Goal: Information Seeking & Learning: Find specific page/section

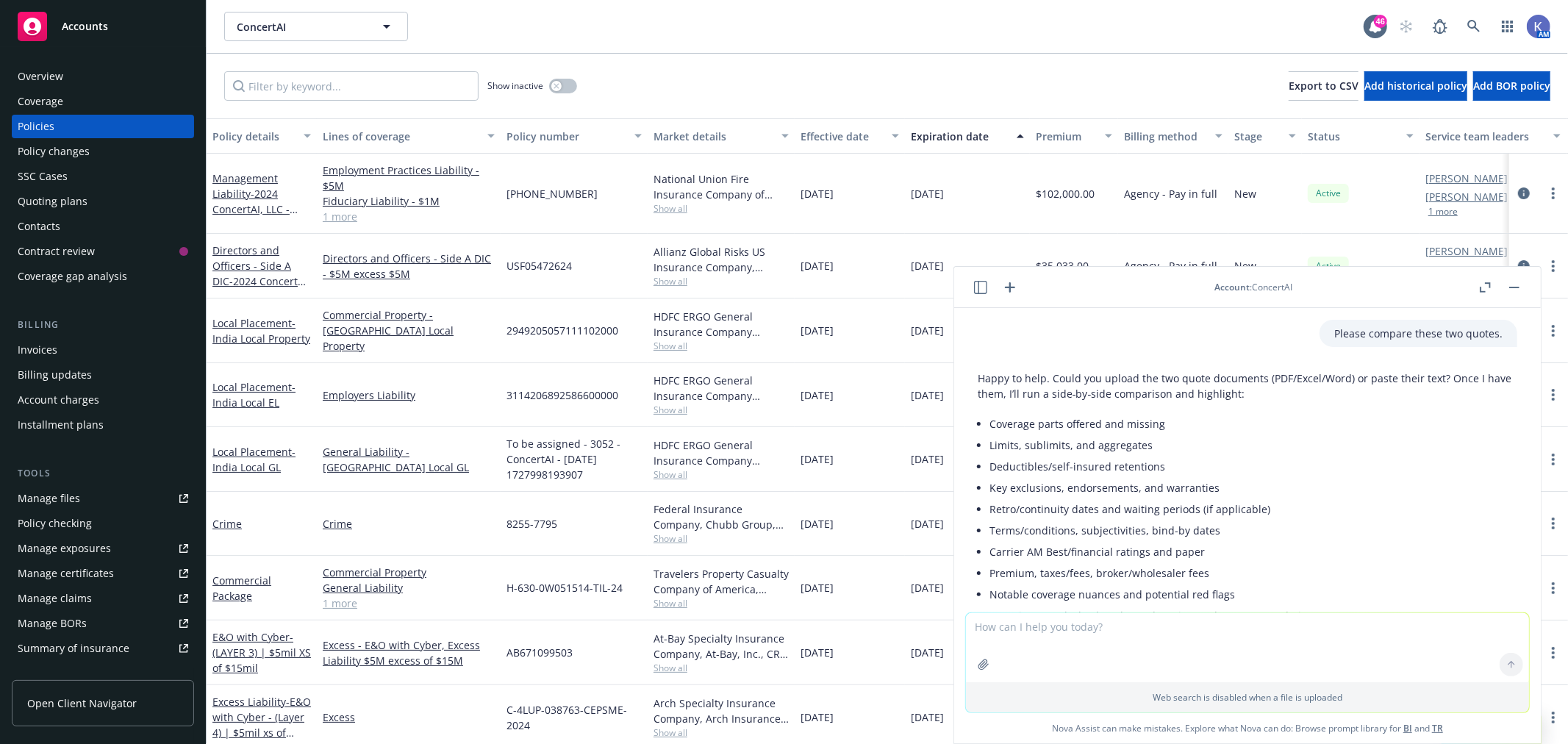
scroll to position [3908, 0]
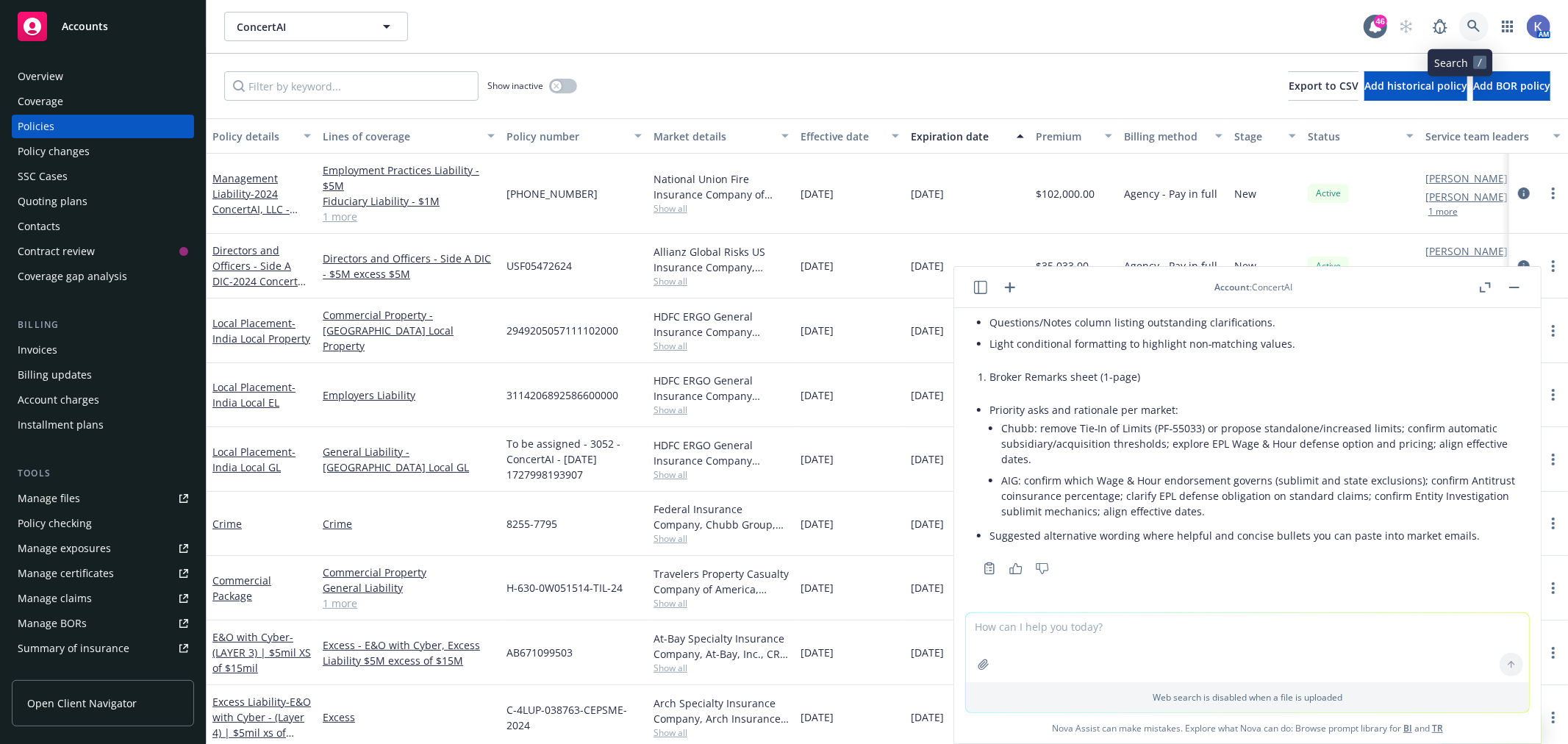
click at [1468, 25] on icon at bounding box center [1474, 26] width 14 height 14
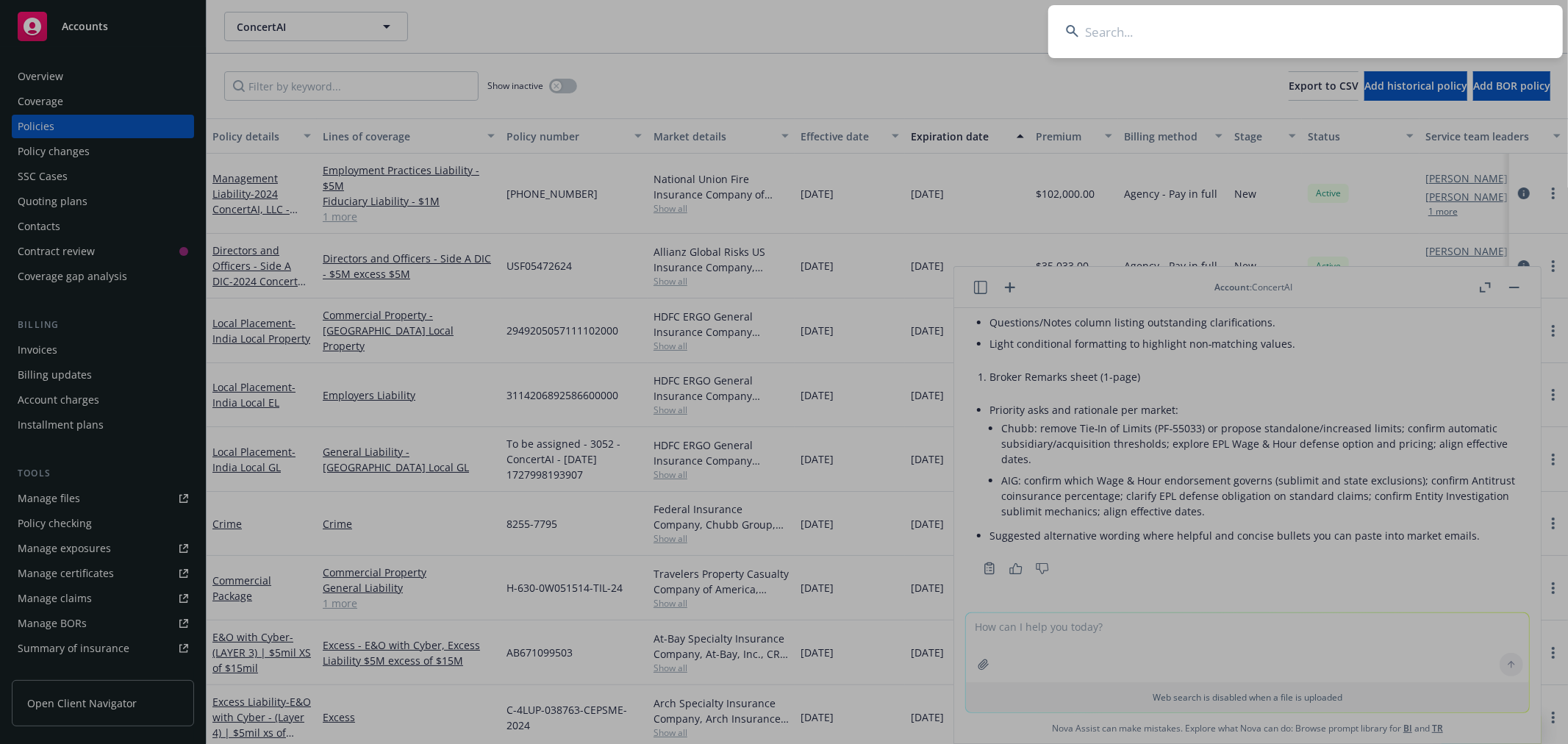
click at [1412, 19] on input at bounding box center [1306, 31] width 515 height 53
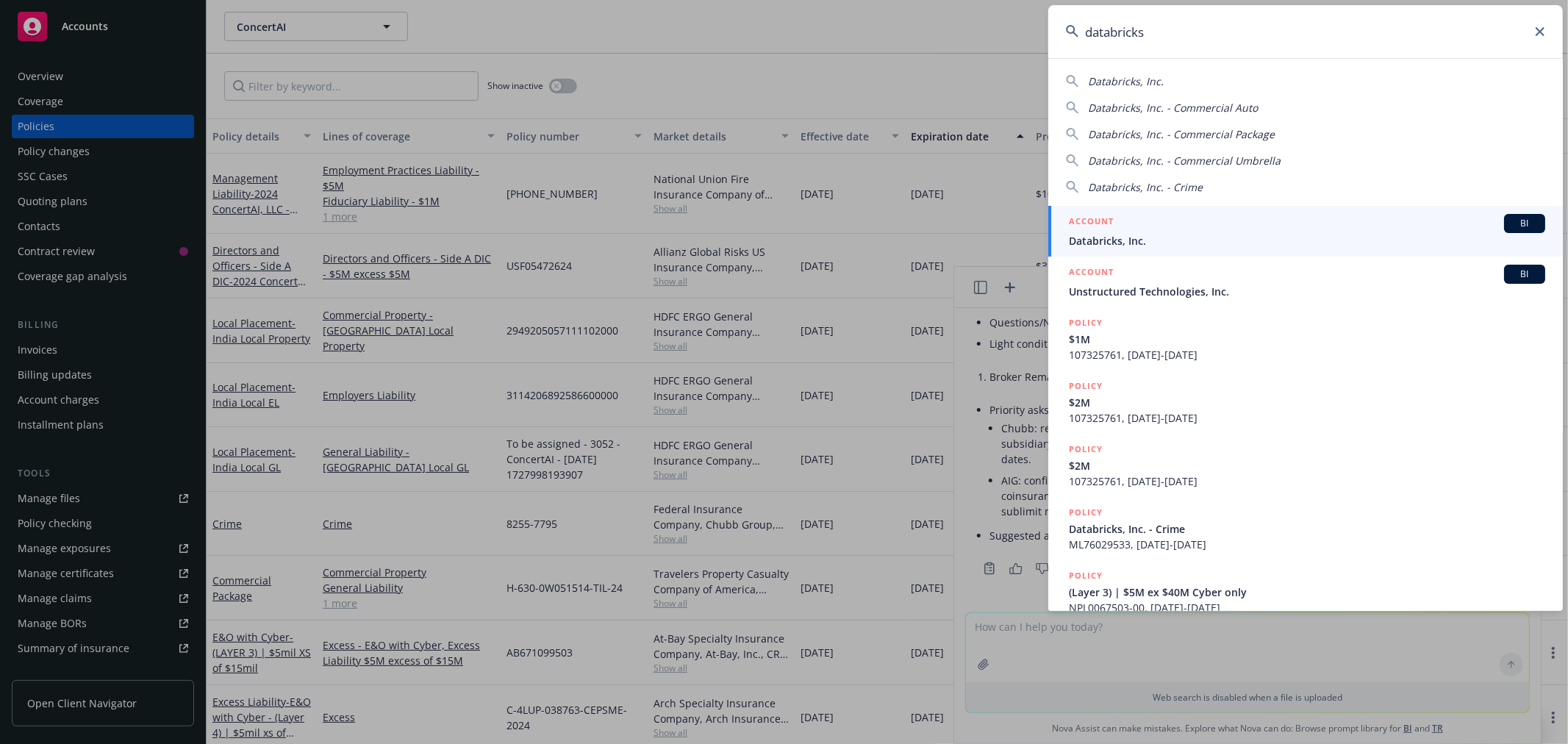
type input "databricks"
click at [1135, 234] on span "Databricks, Inc." at bounding box center [1307, 241] width 477 height 16
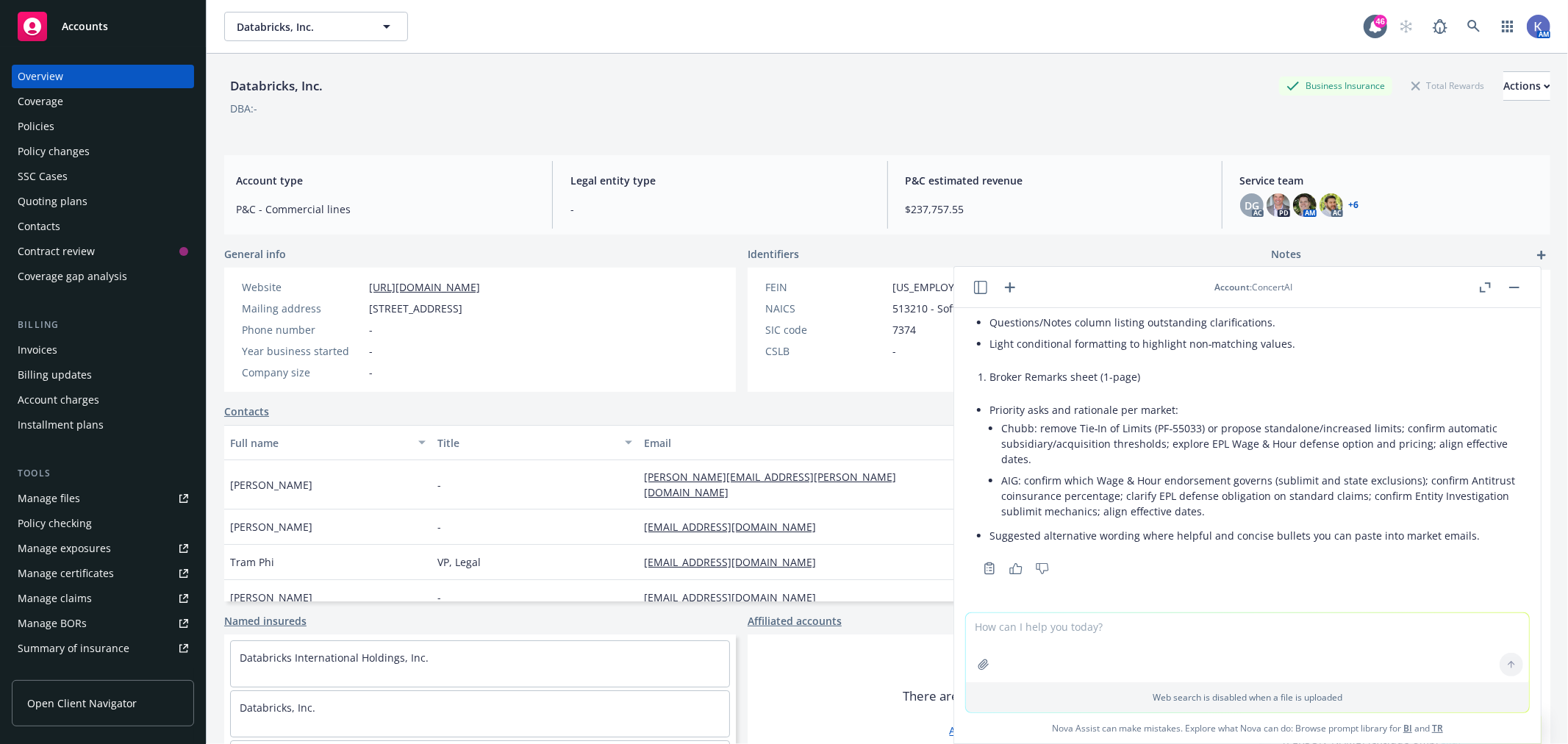
click at [1516, 288] on rect "button" at bounding box center [1514, 288] width 11 height 2
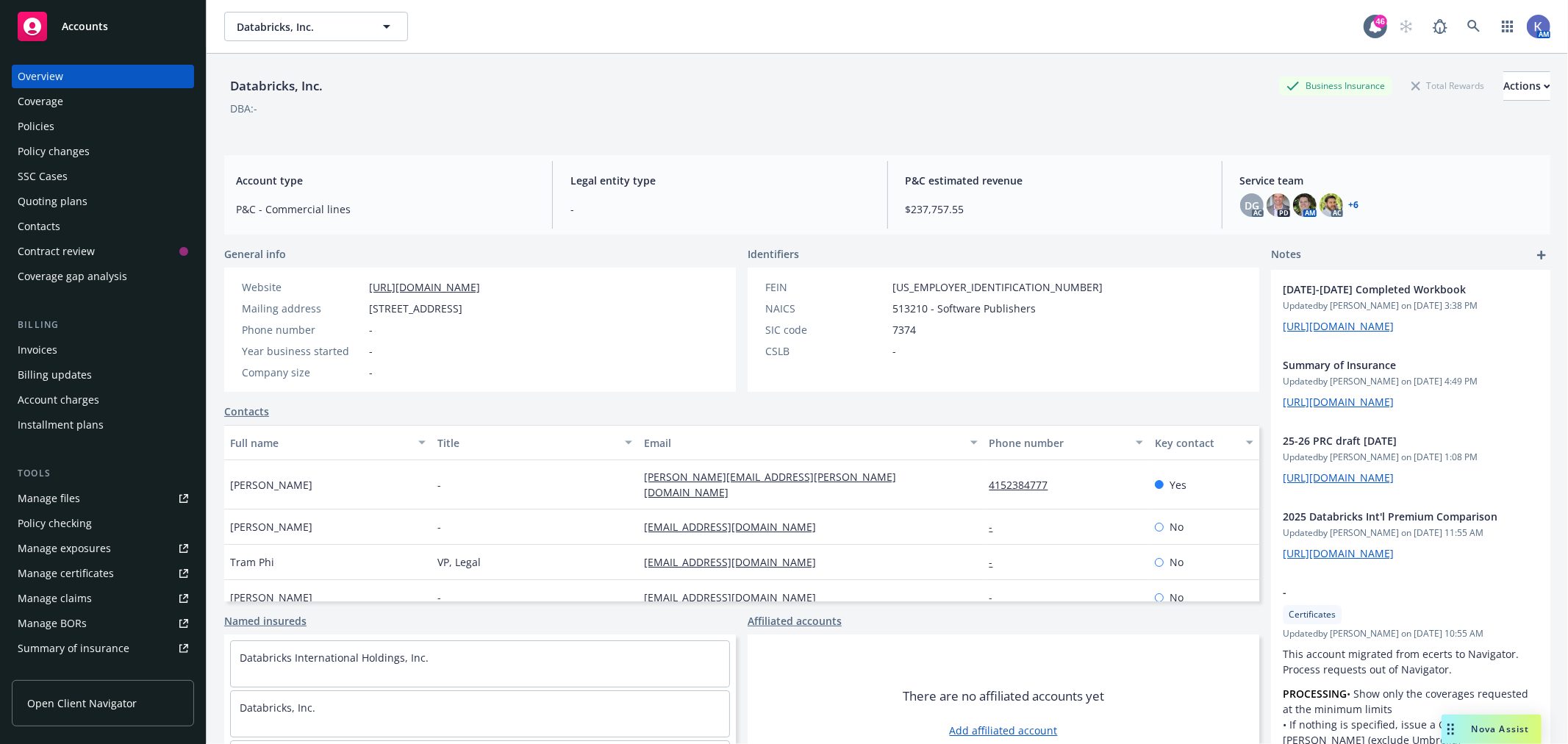
click at [56, 126] on div "Policies" at bounding box center [102, 127] width 171 height 23
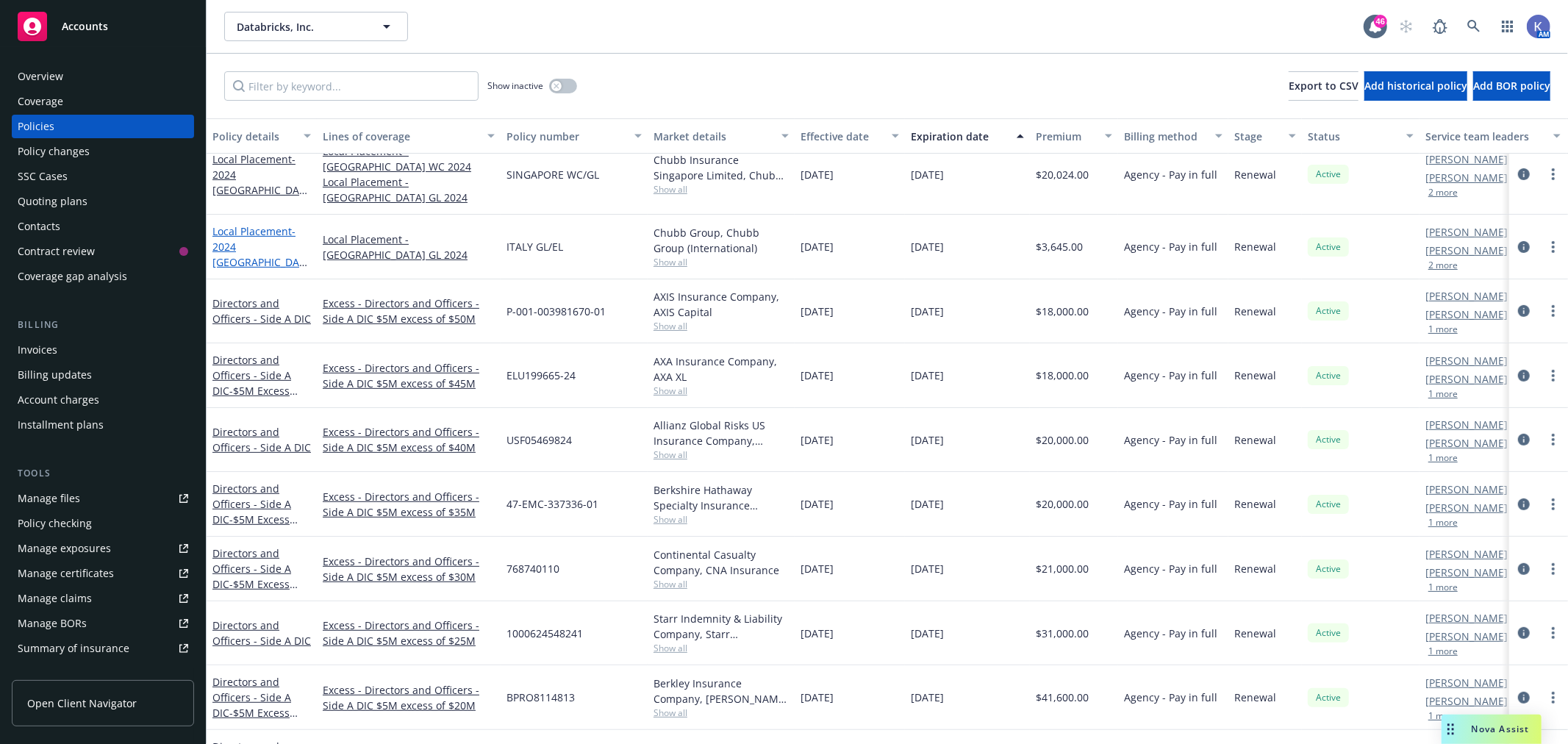
scroll to position [571, 0]
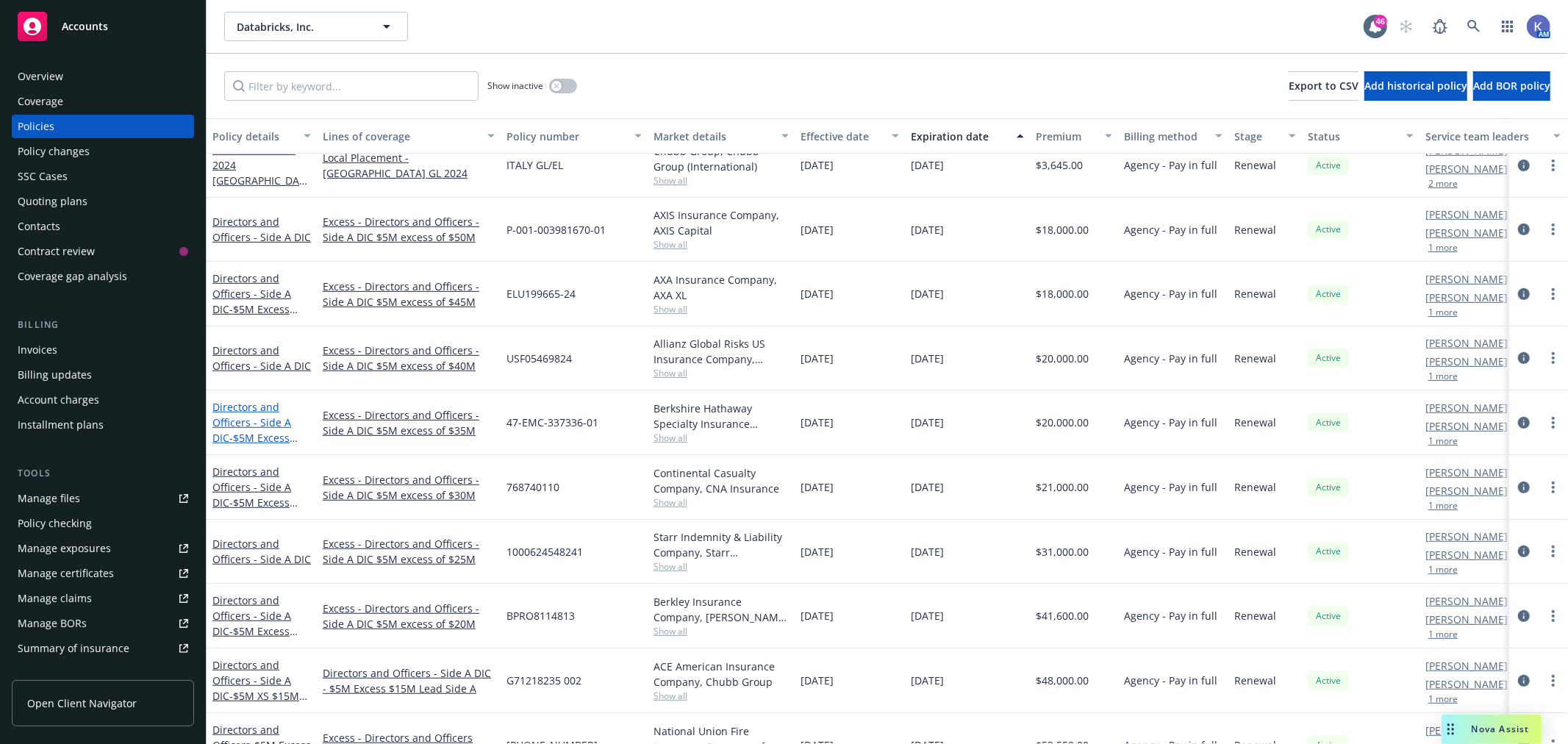
click at [247, 436] on span "- $5M Excess $35M D&O" at bounding box center [254, 446] width 85 height 29
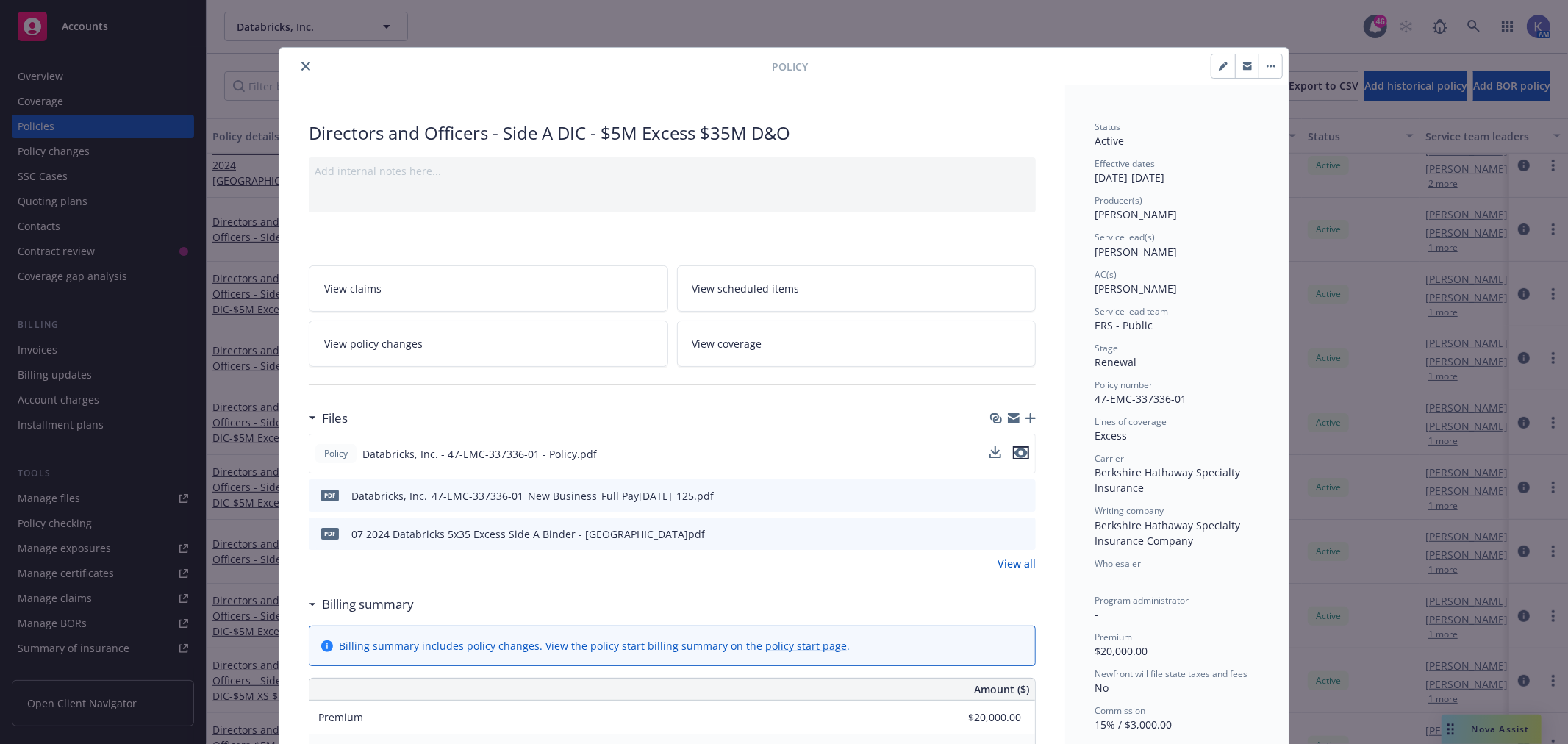
click at [1020, 451] on icon "preview file" at bounding box center [1021, 452] width 14 height 11
